Goal: Information Seeking & Learning: Learn about a topic

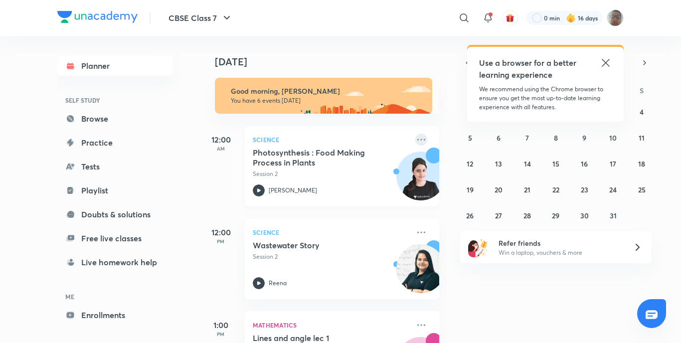
click at [415, 141] on icon at bounding box center [421, 140] width 12 height 12
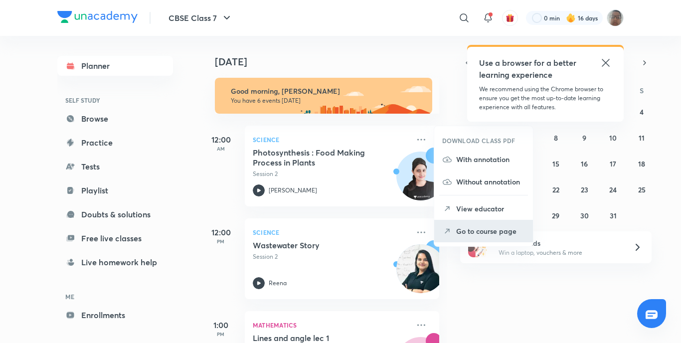
click at [453, 238] on li "Go to course page" at bounding box center [483, 231] width 99 height 22
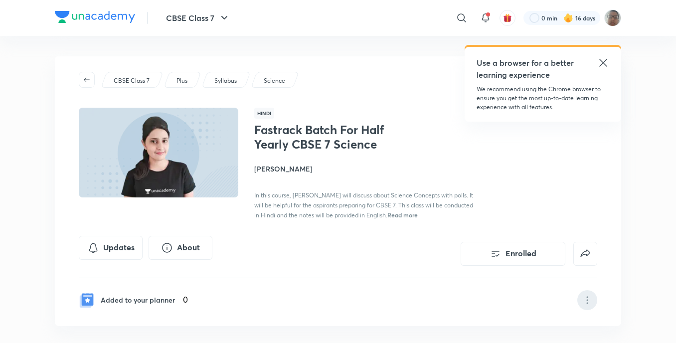
click at [595, 296] on div at bounding box center [587, 300] width 20 height 20
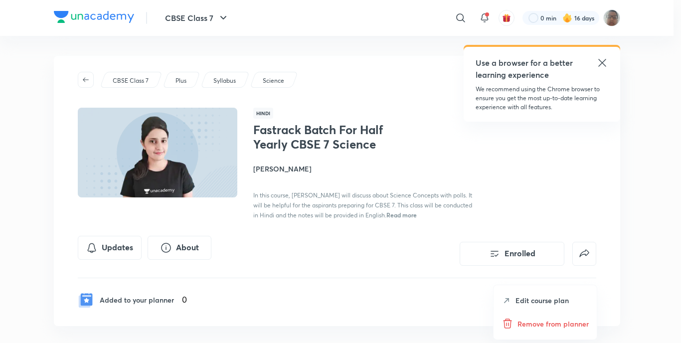
click at [549, 324] on p "Remove from planner" at bounding box center [553, 324] width 71 height 10
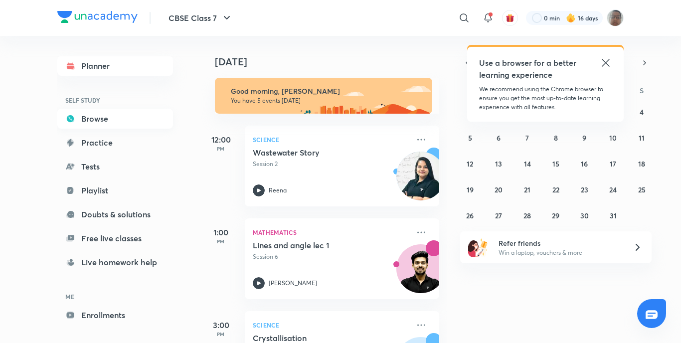
click at [97, 126] on link "Browse" at bounding box center [115, 119] width 116 height 20
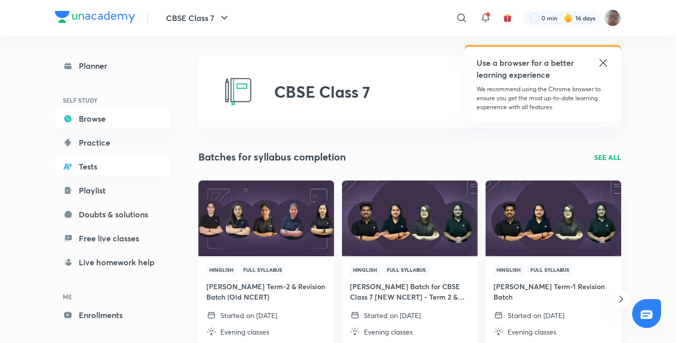
click at [87, 166] on link "Tests" at bounding box center [113, 167] width 116 height 20
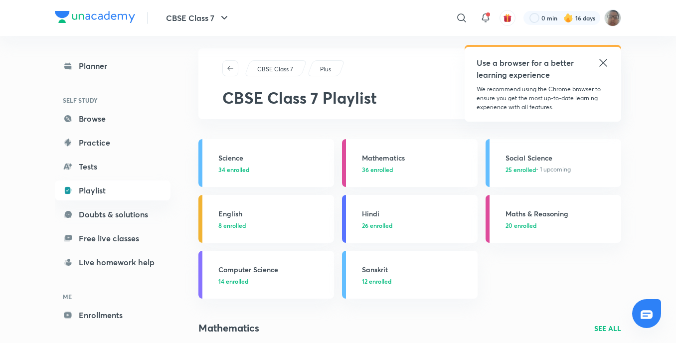
scroll to position [10, 0]
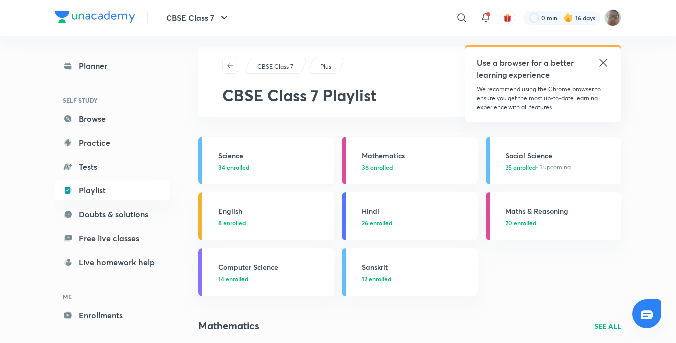
drag, startPoint x: 200, startPoint y: 157, endPoint x: 206, endPoint y: 157, distance: 6.0
click at [201, 157] on link "Science 34 enrolled" at bounding box center [266, 161] width 136 height 48
click at [201, 159] on link "Science 34 enrolled" at bounding box center [266, 161] width 136 height 48
click at [202, 159] on link "Science 34 enrolled" at bounding box center [266, 161] width 136 height 48
click at [202, 160] on link "Science 34 enrolled" at bounding box center [266, 161] width 136 height 48
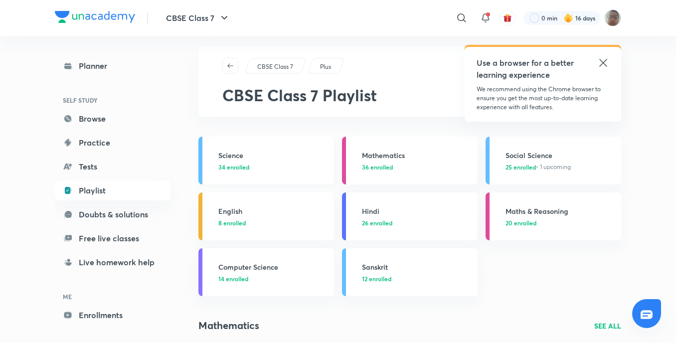
click at [221, 172] on link "Science 34 enrolled" at bounding box center [266, 161] width 136 height 48
click at [236, 171] on span "34 enrolled" at bounding box center [233, 167] width 31 height 9
click at [246, 171] on div "Science 34 enrolled" at bounding box center [273, 160] width 110 height 21
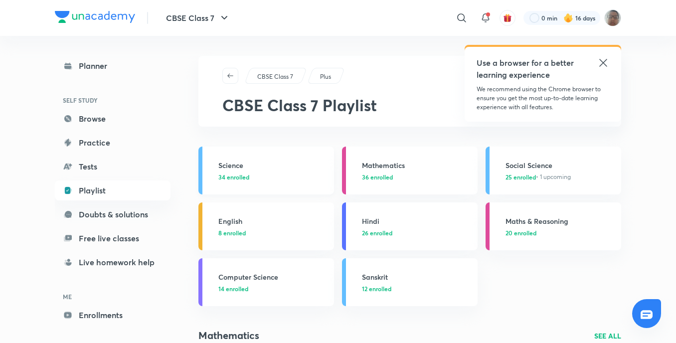
click at [246, 171] on div "Science 34 enrolled" at bounding box center [273, 170] width 110 height 21
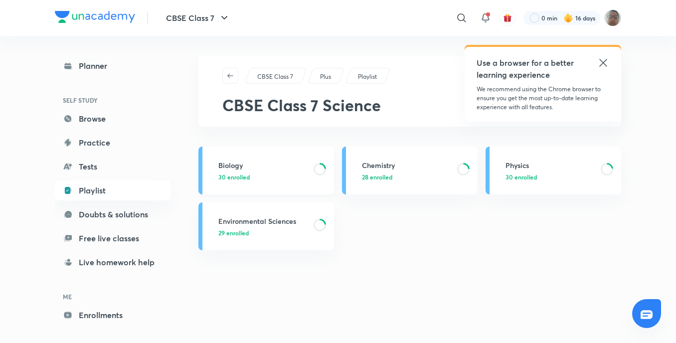
click at [228, 175] on span "30 enrolled" at bounding box center [233, 177] width 31 height 9
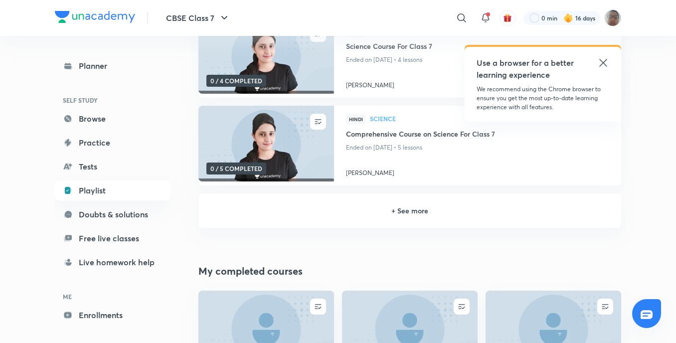
scroll to position [249, 0]
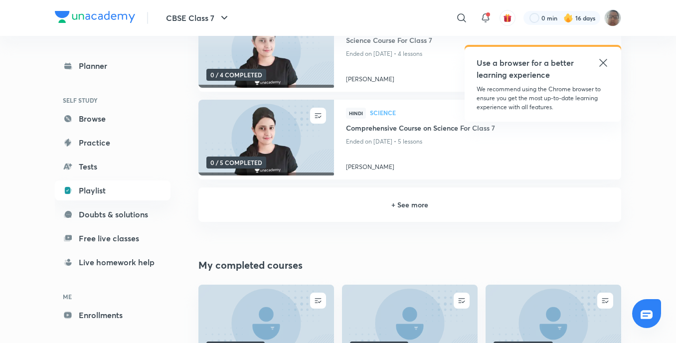
click at [372, 211] on div "+ See more" at bounding box center [409, 204] width 423 height 34
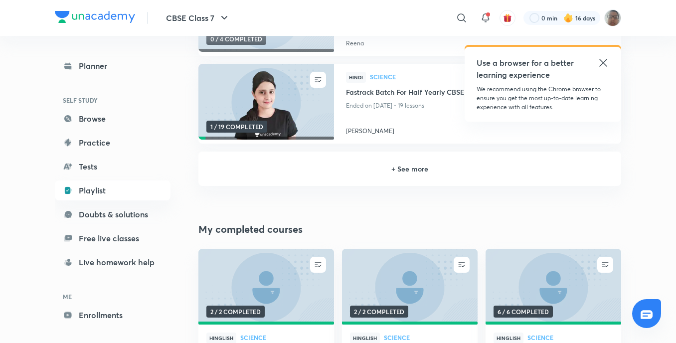
scroll to position [499, 0]
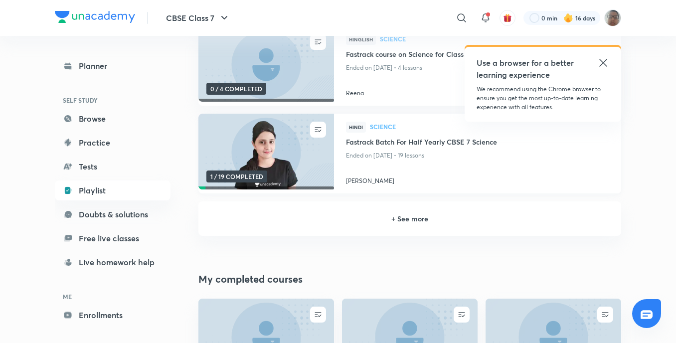
click at [403, 170] on div at bounding box center [477, 167] width 263 height 10
click at [333, 165] on img at bounding box center [266, 151] width 138 height 77
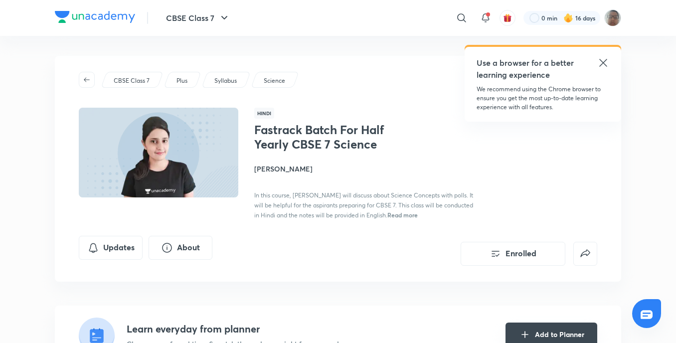
click at [557, 335] on button "Add to Planner" at bounding box center [552, 335] width 92 height 24
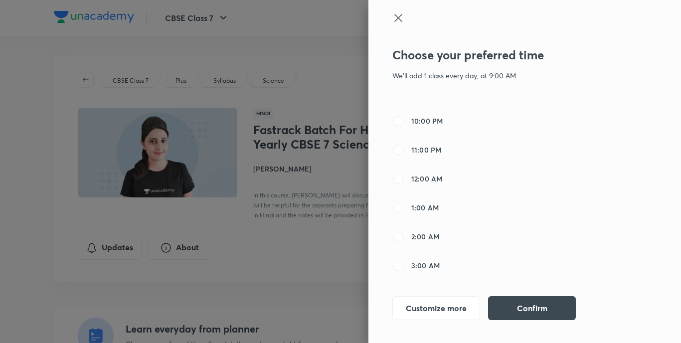
scroll to position [449, 0]
click at [395, 175] on input "12:00 AM" at bounding box center [398, 179] width 12 height 12
radio input "true"
radio input "false"
drag, startPoint x: 519, startPoint y: 304, endPoint x: 433, endPoint y: 277, distance: 89.7
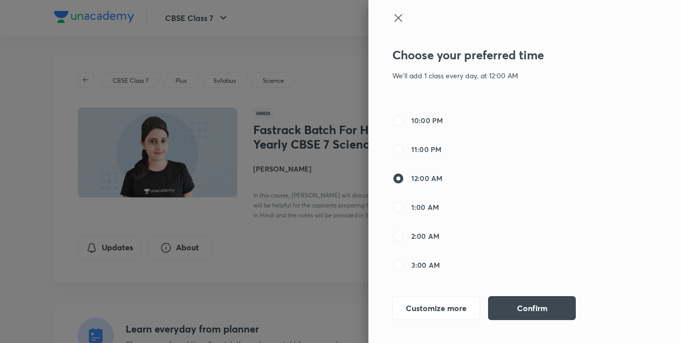
click at [518, 300] on button "Confirm" at bounding box center [532, 308] width 88 height 24
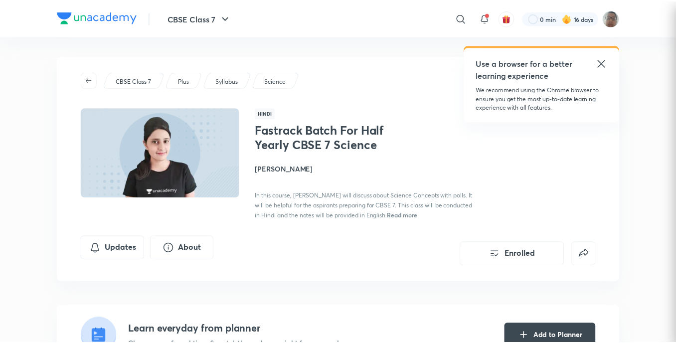
scroll to position [4, 0]
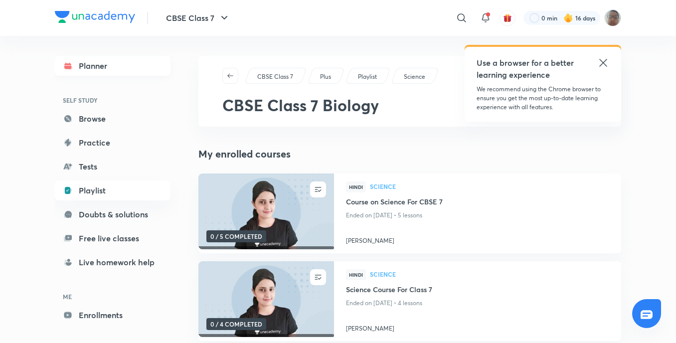
drag, startPoint x: 246, startPoint y: 118, endPoint x: 113, endPoint y: 68, distance: 141.9
click at [116, 58] on link "Planner" at bounding box center [113, 66] width 116 height 20
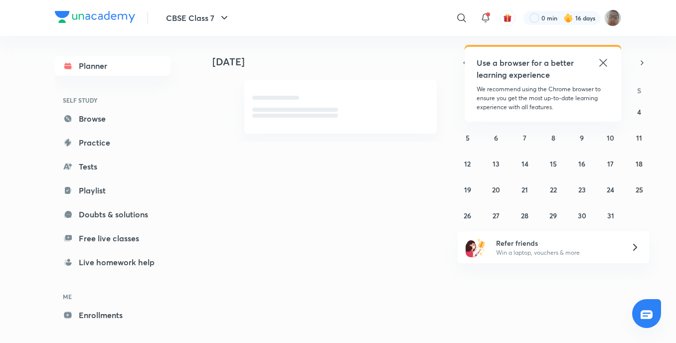
click at [113, 68] on link "Planner" at bounding box center [113, 66] width 116 height 20
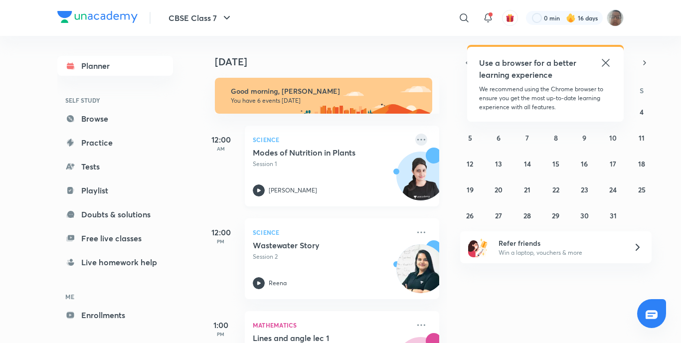
click at [415, 140] on icon at bounding box center [421, 140] width 12 height 12
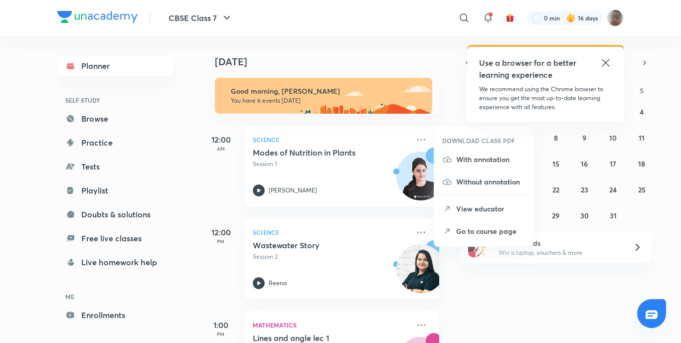
click at [465, 234] on p "Go to course page" at bounding box center [490, 231] width 69 height 10
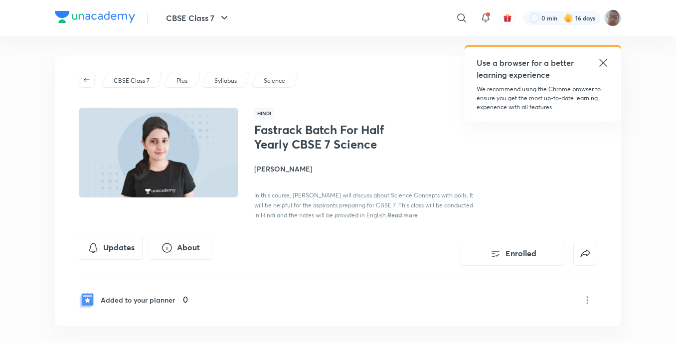
click at [587, 310] on div "CBSE Class 7 Plus Syllabus Science Hindi Fastrack Batch For Half Yearly CBSE 7 …" at bounding box center [338, 191] width 566 height 270
click at [589, 307] on div at bounding box center [587, 300] width 20 height 20
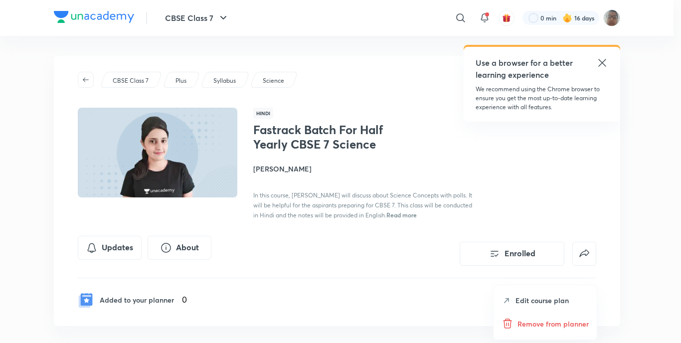
click at [548, 325] on p "Remove from planner" at bounding box center [553, 324] width 71 height 10
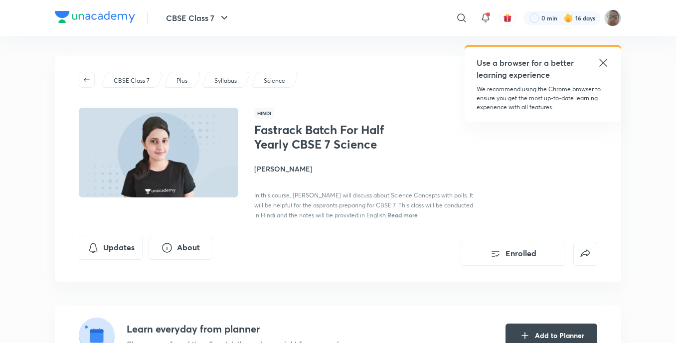
drag, startPoint x: 575, startPoint y: 160, endPoint x: 589, endPoint y: 164, distance: 14.5
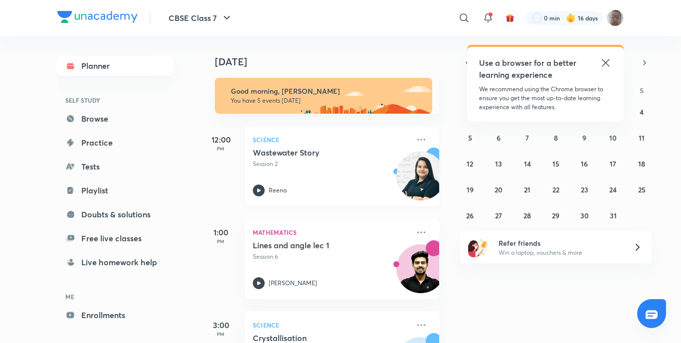
scroll to position [50, 0]
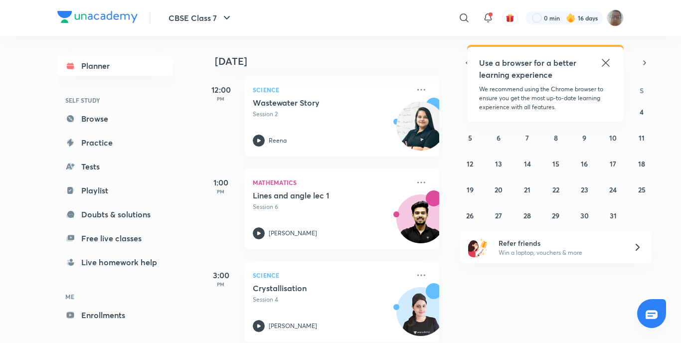
drag, startPoint x: 181, startPoint y: 220, endPoint x: 184, endPoint y: 214, distance: 7.2
drag, startPoint x: 184, startPoint y: 214, endPoint x: 260, endPoint y: 249, distance: 83.4
click at [260, 249] on div "3:00 PM Science Crystallisation Session 4 [PERSON_NAME]" at bounding box center [320, 295] width 238 height 93
click at [345, 268] on div "Science Crystallisation Session 4 [PERSON_NAME]" at bounding box center [342, 301] width 194 height 81
click at [257, 143] on icon at bounding box center [259, 141] width 12 height 12
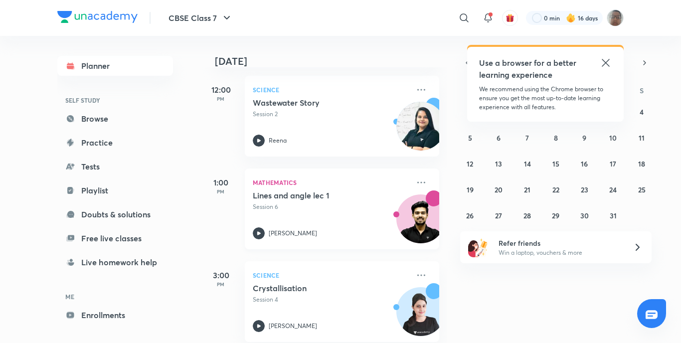
click at [258, 232] on icon at bounding box center [259, 233] width 12 height 12
click at [259, 231] on icon at bounding box center [259, 233] width 12 height 12
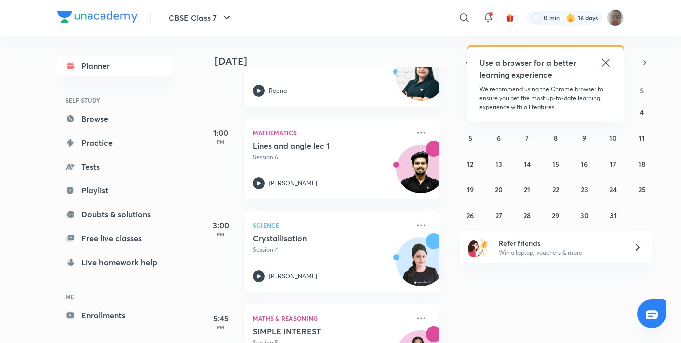
scroll to position [150, 0]
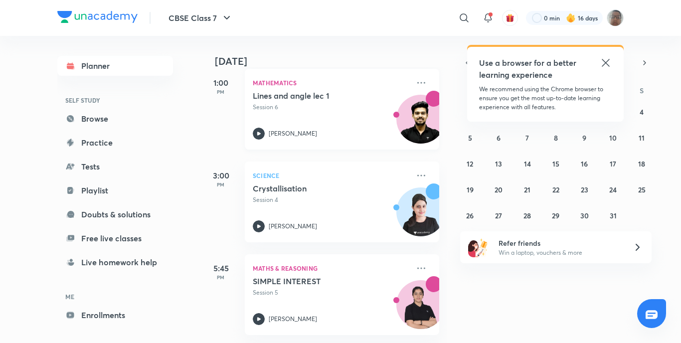
click at [256, 128] on icon at bounding box center [259, 134] width 12 height 12
drag, startPoint x: 270, startPoint y: 129, endPoint x: 260, endPoint y: 134, distance: 11.1
click at [267, 130] on div "[PERSON_NAME]" at bounding box center [331, 134] width 157 height 12
click at [260, 134] on icon at bounding box center [258, 133] width 3 height 3
